Goal: Task Accomplishment & Management: Manage account settings

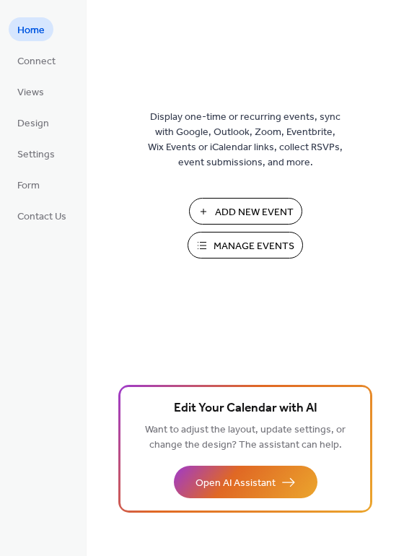
click at [135, 208] on div "Display one-time or recurring events, sync with Google, Outlook, Zoom, Eventbri…" at bounding box center [246, 301] width 318 height 509
click at [233, 250] on span "Manage Events" at bounding box center [254, 246] width 81 height 15
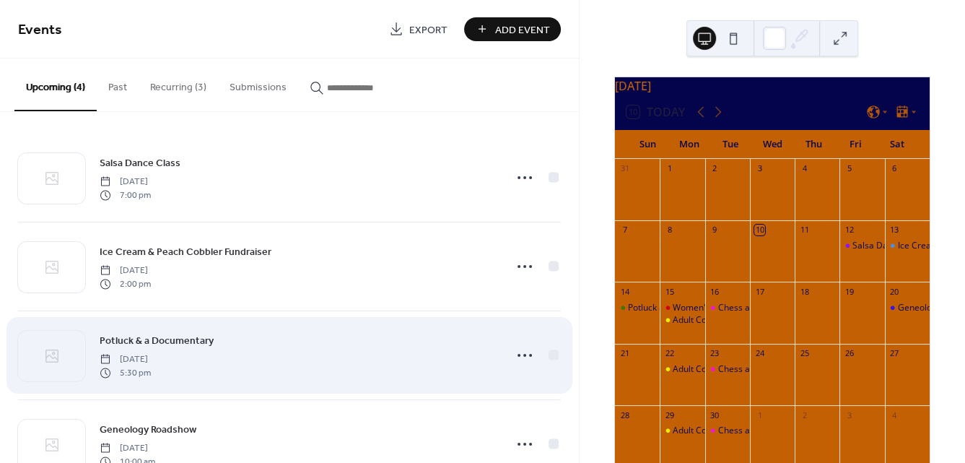
click at [165, 350] on div "Potluck & a Documentary Sunday, September 14, 2025 5:30 pm" at bounding box center [298, 355] width 396 height 46
click at [162, 340] on span "Potluck & a Documentary" at bounding box center [157, 341] width 114 height 15
